Goal: Find specific page/section: Find specific page/section

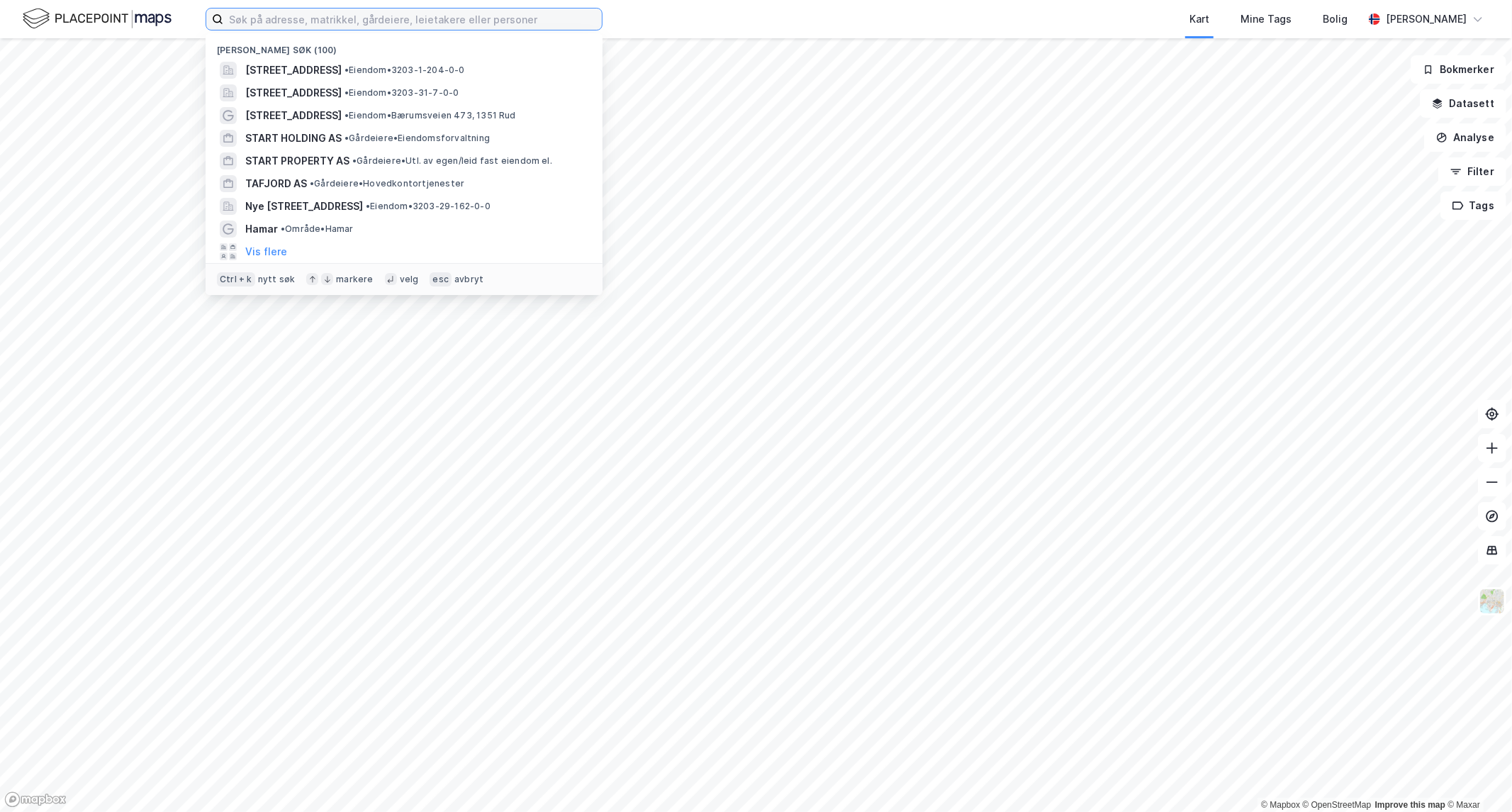
click at [359, 26] on input at bounding box center [413, 20] width 379 height 21
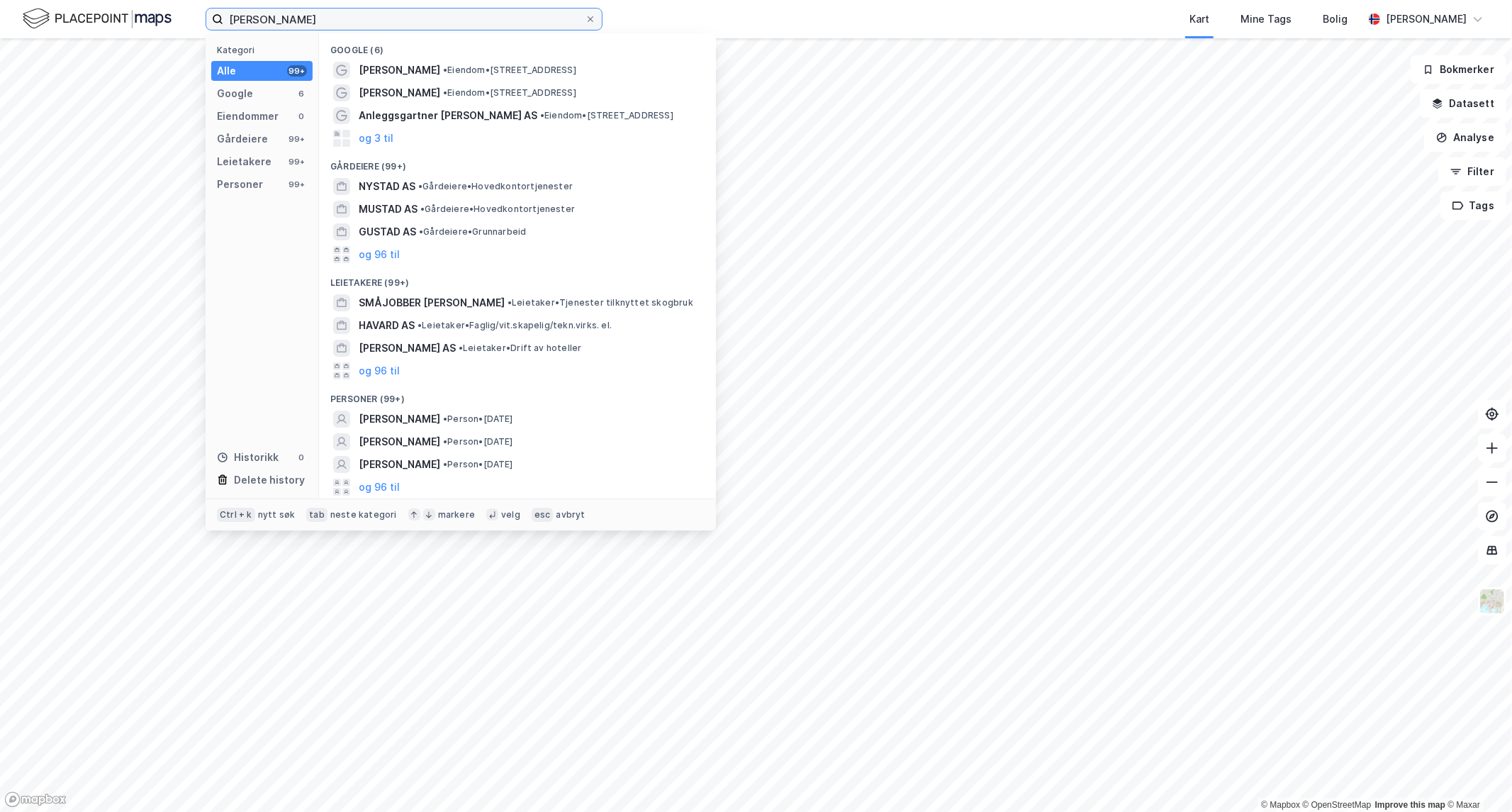
click at [268, 22] on input "[PERSON_NAME]" at bounding box center [405, 20] width 362 height 21
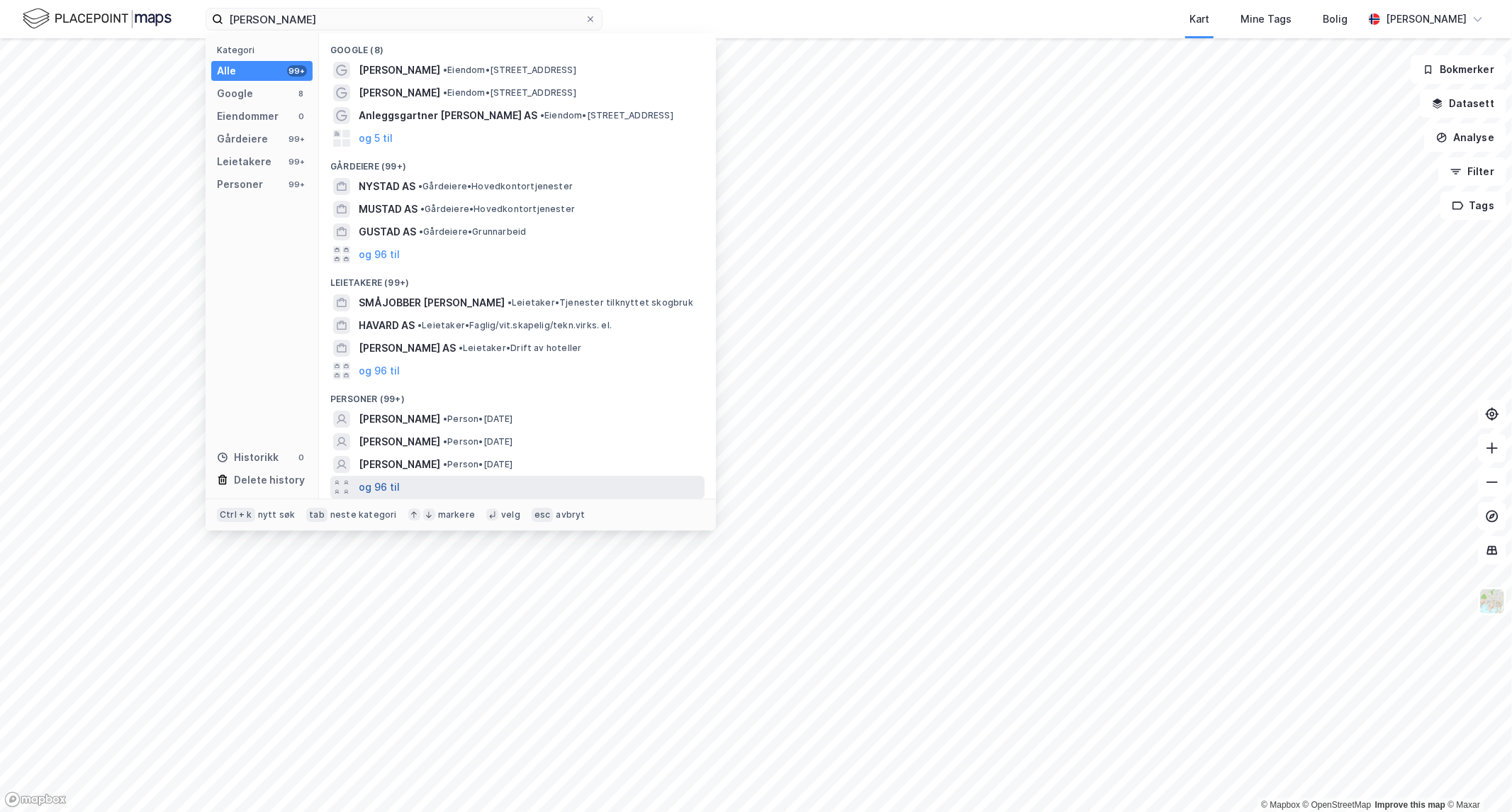
click at [388, 484] on button "og 96 til" at bounding box center [380, 487] width 41 height 17
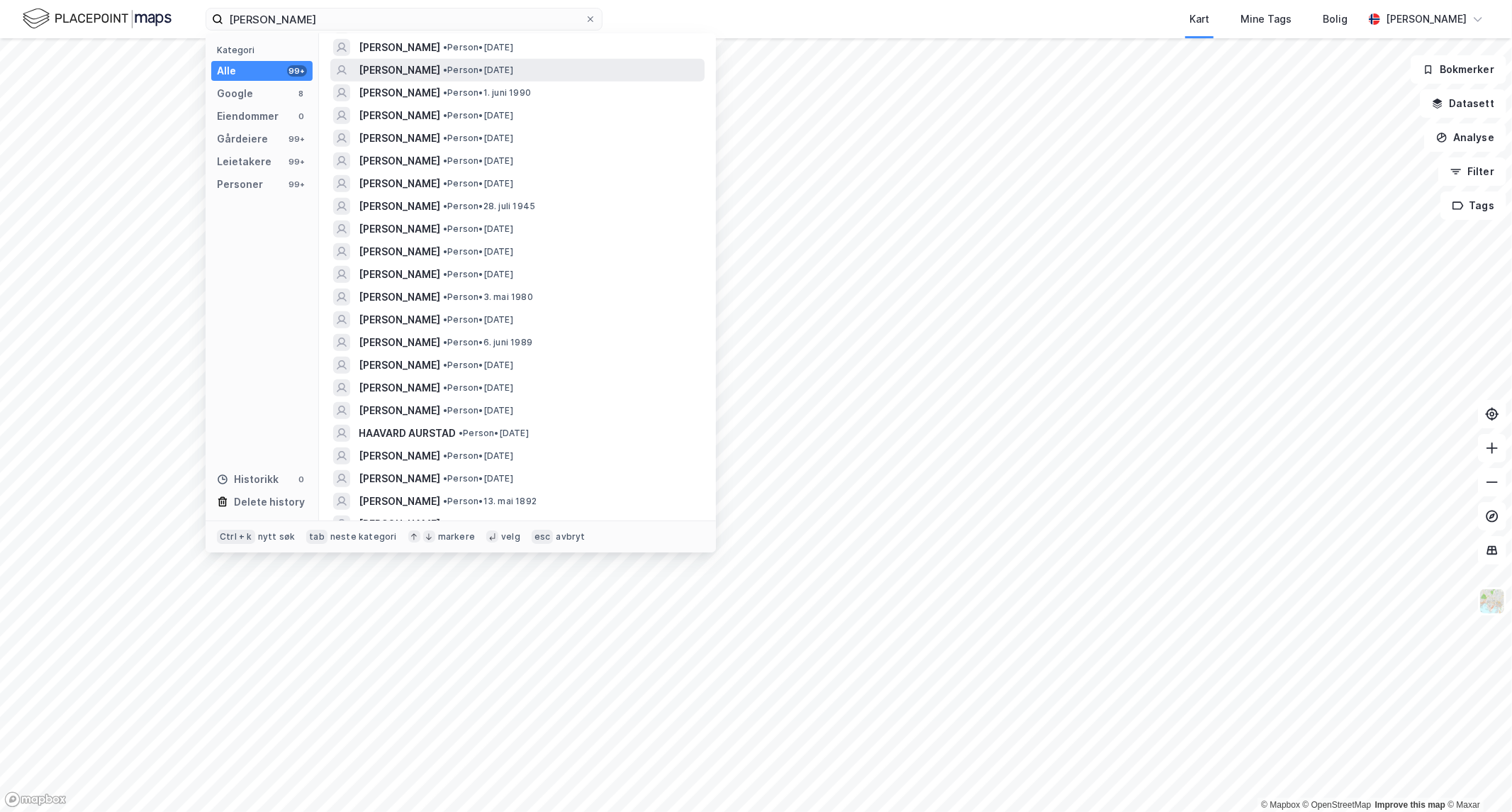
scroll to position [849, 0]
click at [275, 17] on input "[PERSON_NAME]" at bounding box center [405, 20] width 362 height 21
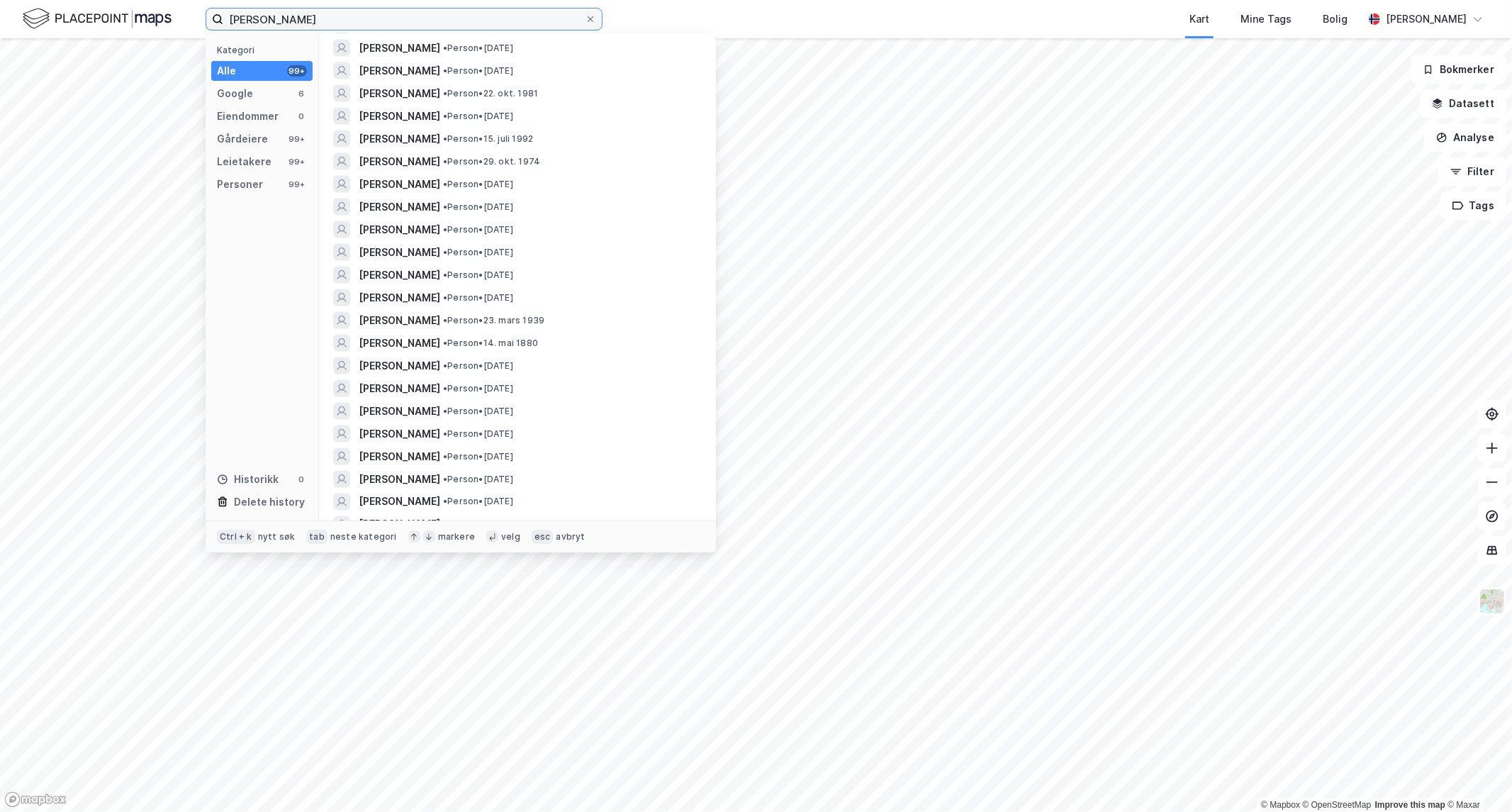
scroll to position [1797, 0]
click at [351, 10] on input "[PERSON_NAME]" at bounding box center [405, 20] width 362 height 21
click at [240, 21] on input "[PERSON_NAME]" at bounding box center [405, 20] width 362 height 21
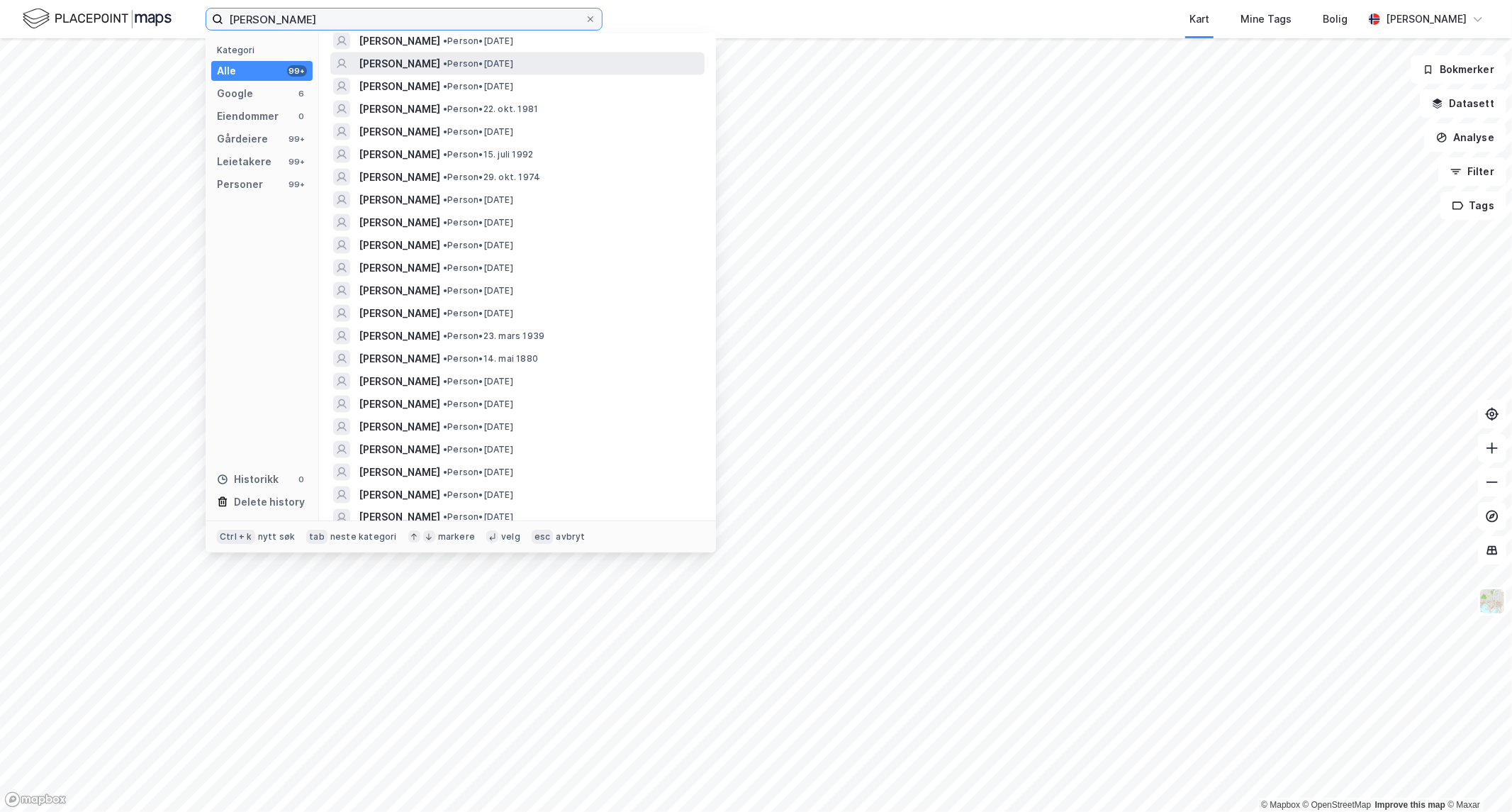
scroll to position [0, 0]
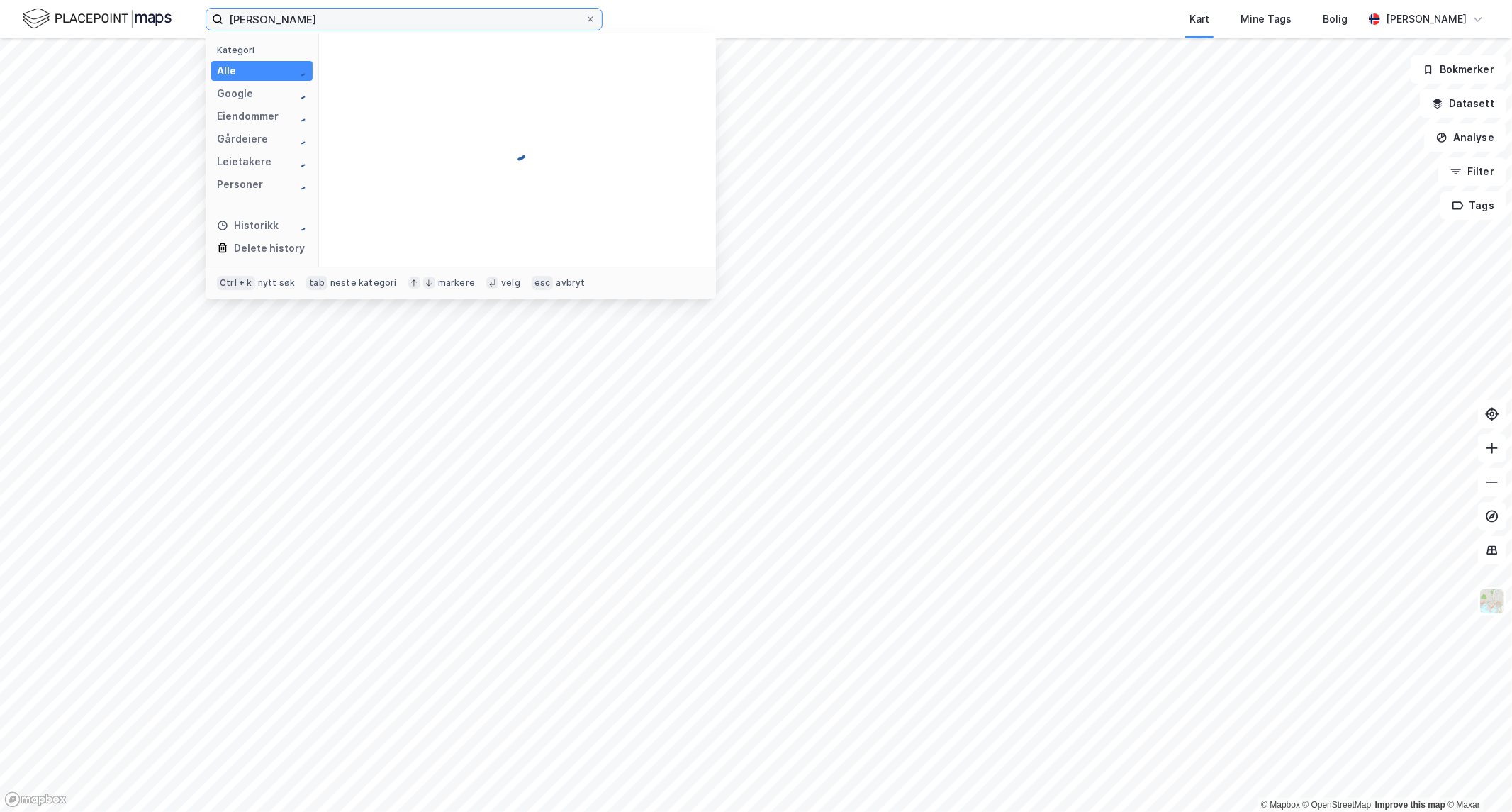
type input "[PERSON_NAME]"
